Goal: Task Accomplishment & Management: Complete application form

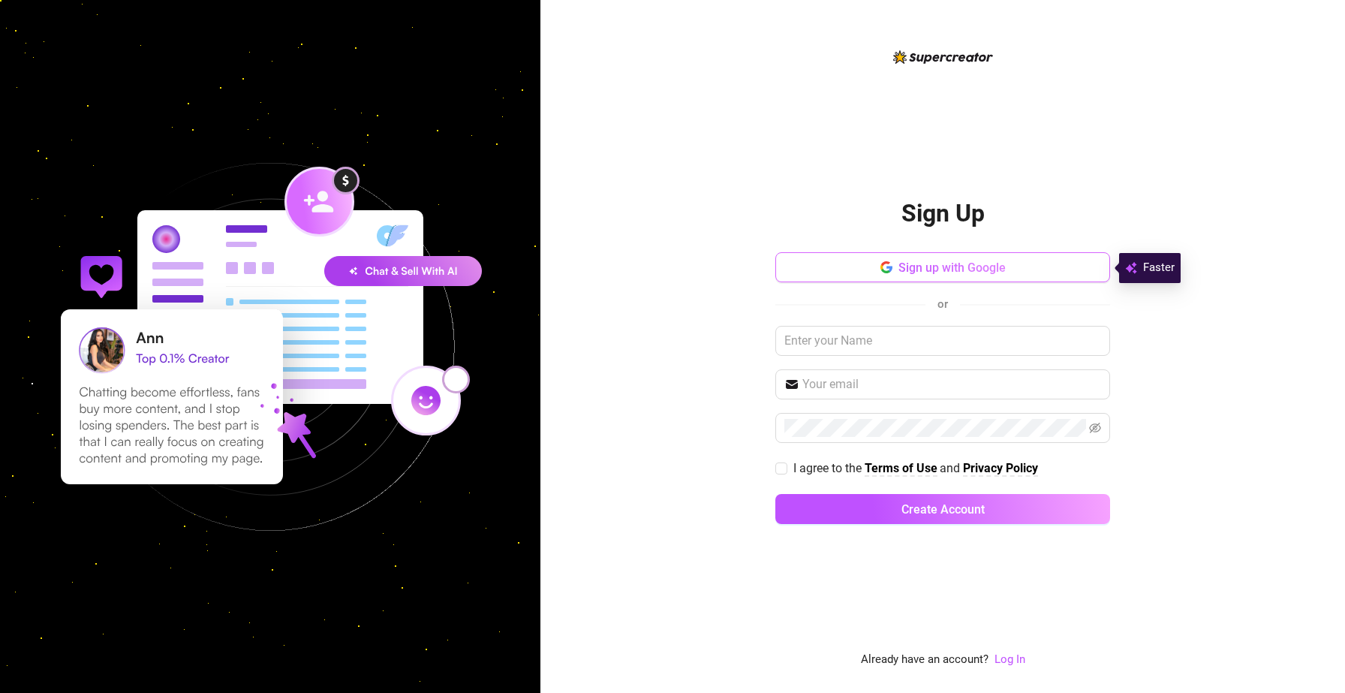
click at [922, 256] on button "Sign up with Google" at bounding box center [942, 267] width 335 height 30
